Goal: Task Accomplishment & Management: Use online tool/utility

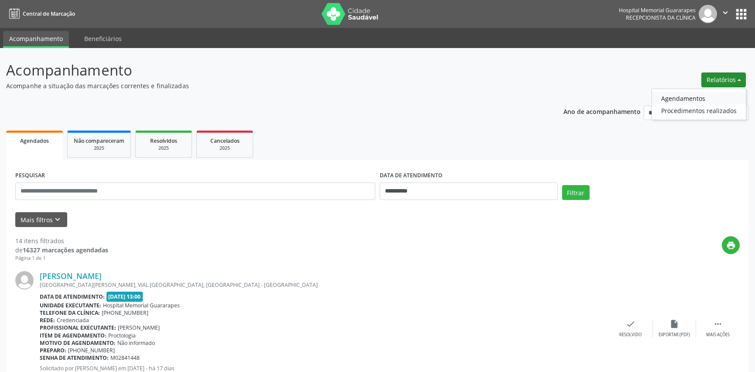
click at [723, 94] on link "Agendamentos" at bounding box center [699, 98] width 94 height 12
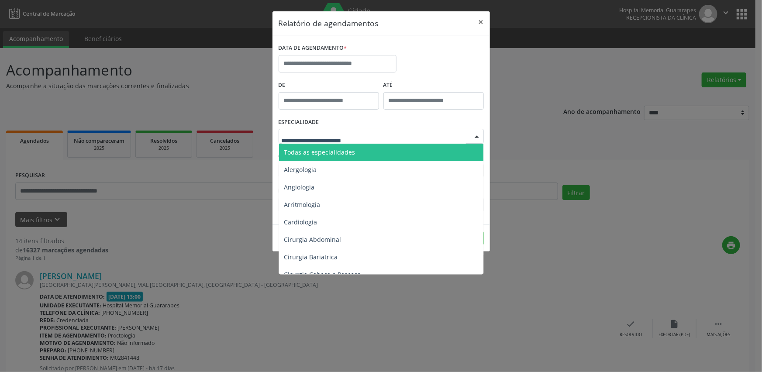
click at [313, 151] on span "Todas as especialidades" at bounding box center [319, 152] width 71 height 8
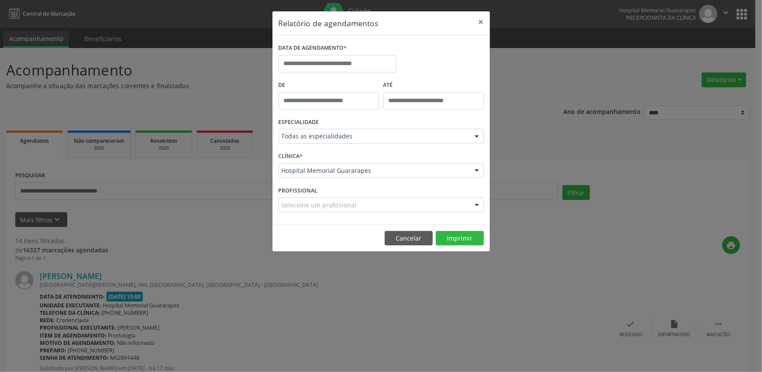
type input "*****"
click at [323, 97] on input "*****" at bounding box center [328, 100] width 100 height 17
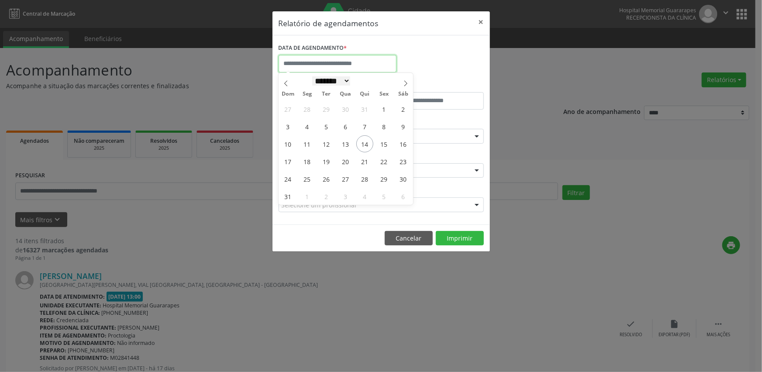
click at [329, 68] on input "text" at bounding box center [337, 63] width 118 height 17
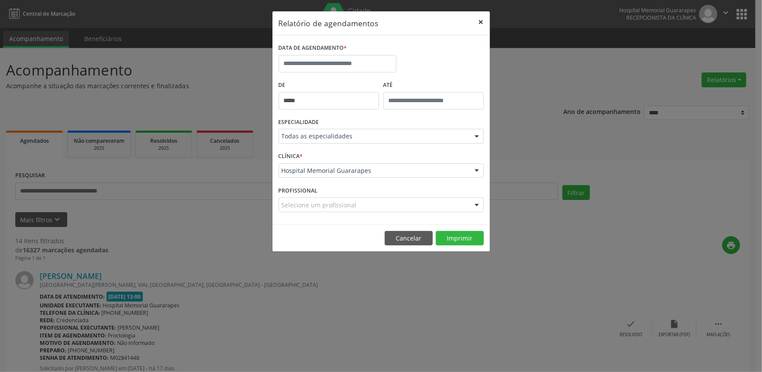
drag, startPoint x: 476, startPoint y: 22, endPoint x: 493, endPoint y: 29, distance: 18.2
click at [477, 22] on button "×" at bounding box center [480, 21] width 17 height 21
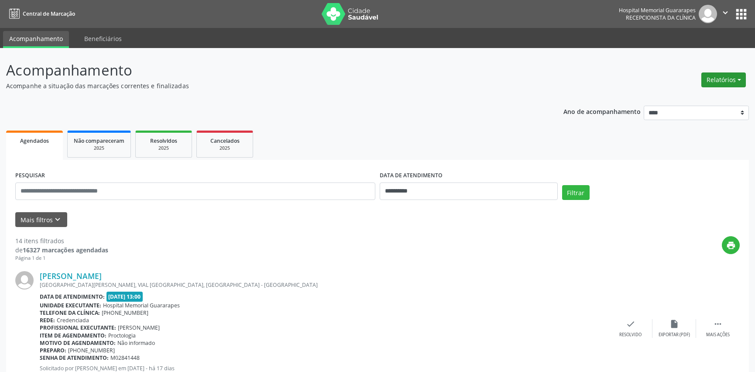
click at [725, 81] on button "Relatórios" at bounding box center [723, 79] width 45 height 15
click at [673, 93] on link "Agendamentos" at bounding box center [699, 98] width 94 height 12
select select "*"
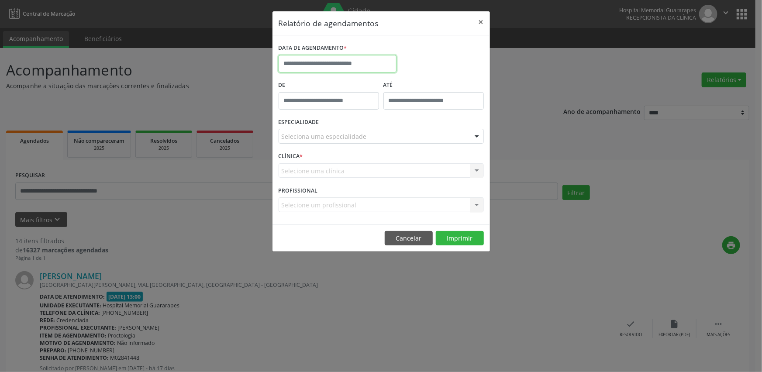
click at [345, 68] on input "text" at bounding box center [337, 63] width 118 height 17
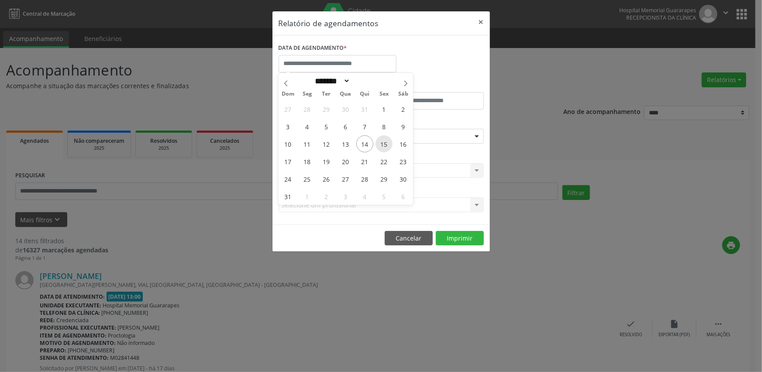
click at [387, 146] on span "15" at bounding box center [383, 143] width 17 height 17
type input "**********"
click at [388, 146] on span "15" at bounding box center [383, 143] width 17 height 17
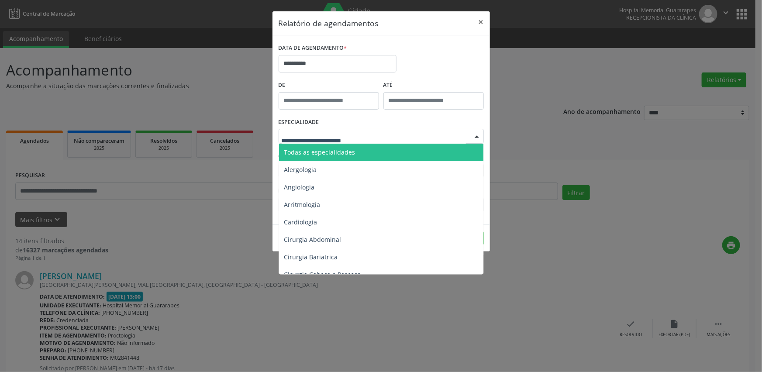
click at [338, 149] on span "Todas as especialidades" at bounding box center [319, 152] width 71 height 8
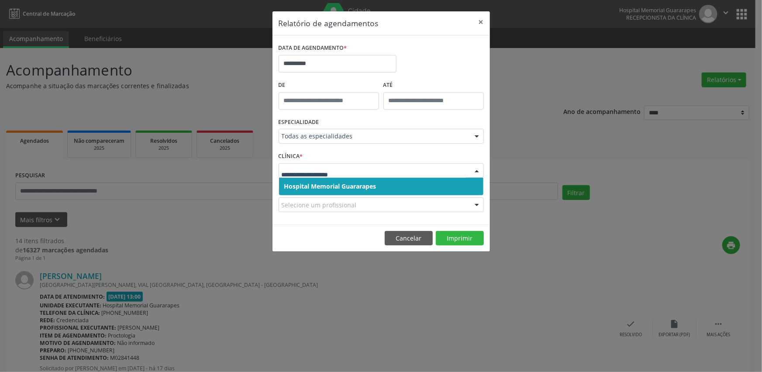
click at [350, 170] on input "text" at bounding box center [374, 174] width 184 height 17
click at [352, 183] on span "Hospital Memorial Guararapes" at bounding box center [330, 186] width 92 height 8
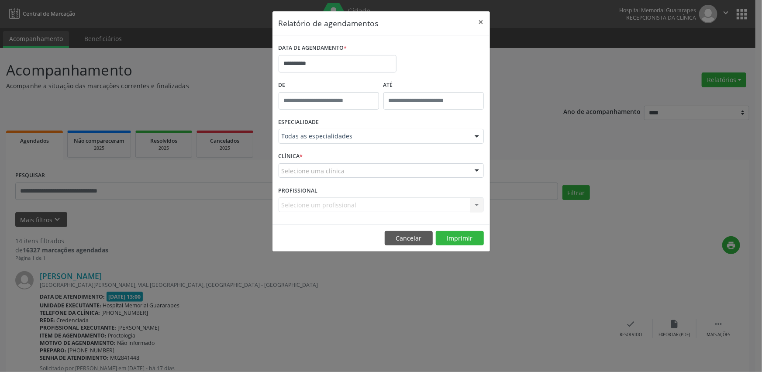
click at [350, 201] on div "Selecione um profissional Nenhum resultado encontrado para: " " Não há nenhuma …" at bounding box center [380, 204] width 205 height 15
click at [348, 205] on div "Selecione um profissional Nenhum resultado encontrado para: " " Não há nenhuma …" at bounding box center [380, 204] width 205 height 15
click at [457, 237] on button "Imprimir" at bounding box center [460, 238] width 48 height 15
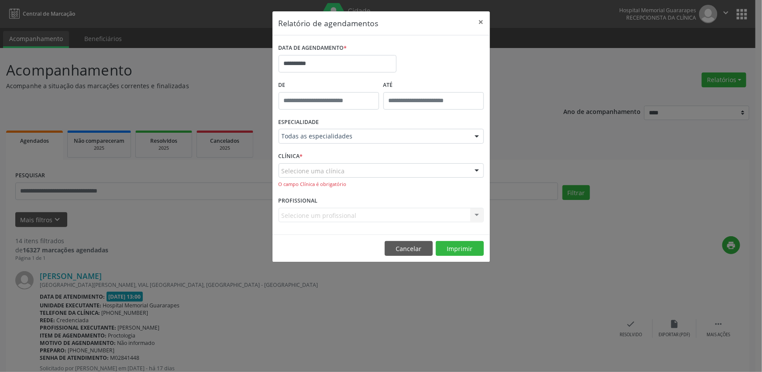
click at [360, 179] on div "Selecione uma clínica Hospital Memorial Guararapes Nenhum resultado encontrado …" at bounding box center [380, 175] width 205 height 25
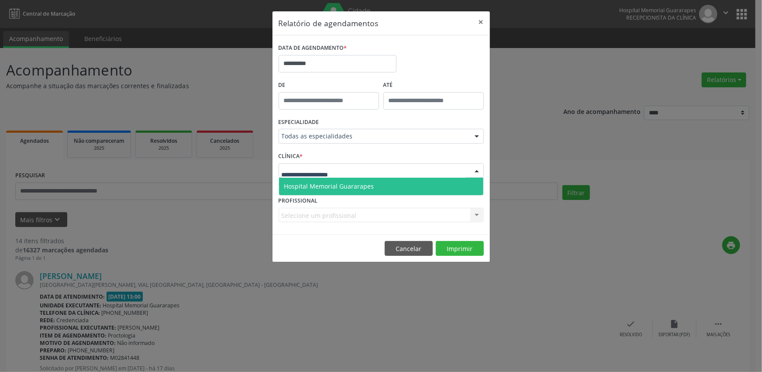
click at [361, 170] on div at bounding box center [380, 170] width 205 height 15
click at [358, 185] on span "Hospital Memorial Guararapes" at bounding box center [329, 186] width 90 height 8
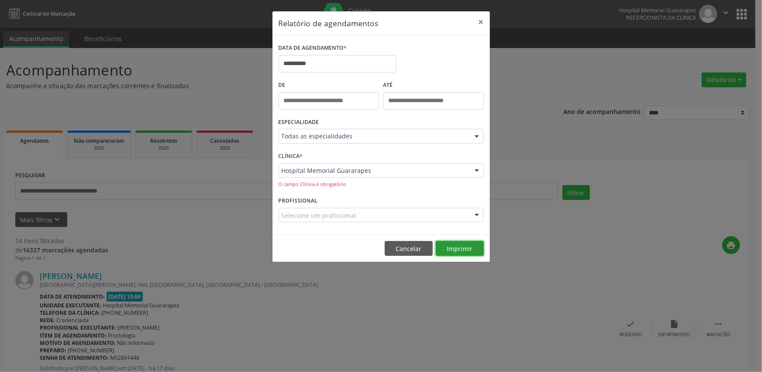
click at [467, 248] on button "Imprimir" at bounding box center [460, 248] width 48 height 15
